Goal: Task Accomplishment & Management: Complete application form

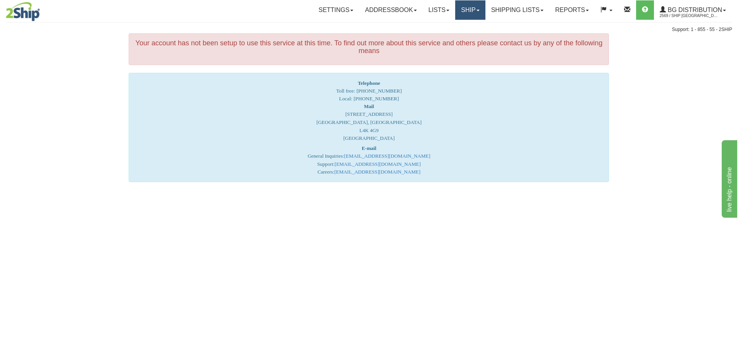
click at [462, 8] on link "Ship" at bounding box center [470, 9] width 30 height 19
click at [458, 26] on link "Ship Screen" at bounding box center [454, 27] width 61 height 10
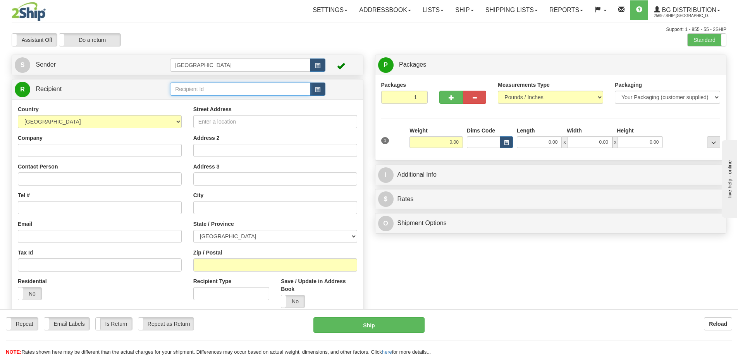
click at [222, 88] on input "text" at bounding box center [240, 89] width 140 height 13
click at [187, 100] on div "920004" at bounding box center [238, 101] width 133 height 9
type input "920004"
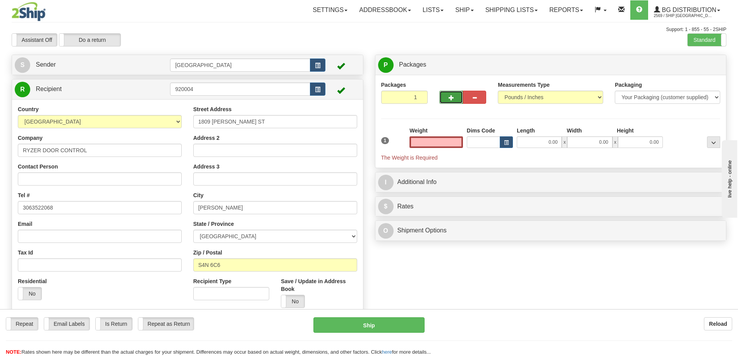
type input "0.00"
click at [451, 96] on span "button" at bounding box center [451, 97] width 5 height 5
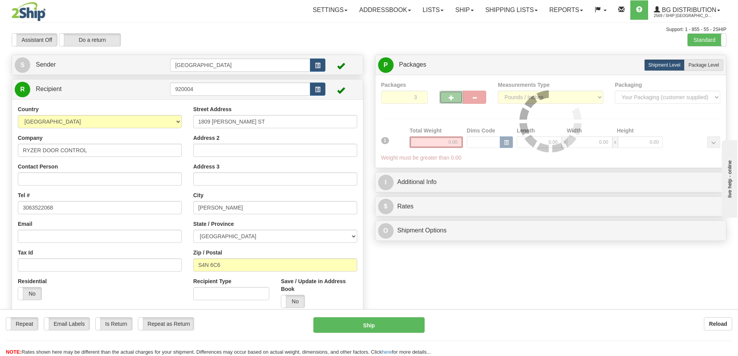
click at [451, 96] on div "Packages 3 1 Measurements Type" at bounding box center [550, 121] width 339 height 81
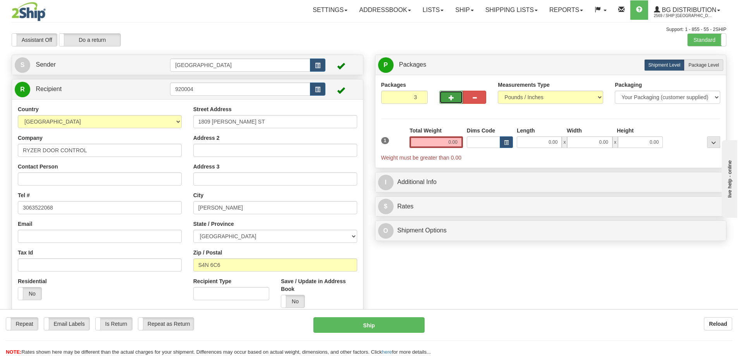
click at [451, 96] on span "button" at bounding box center [451, 97] width 5 height 5
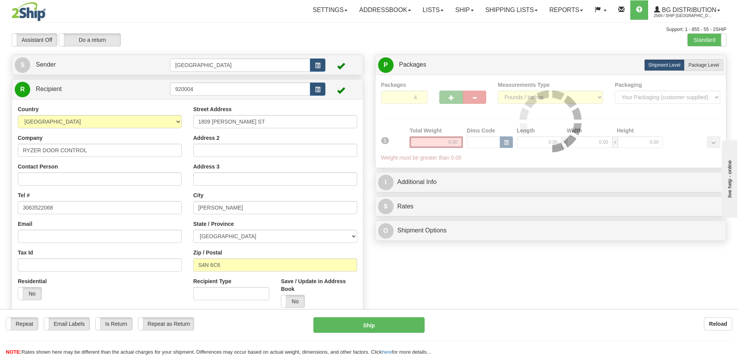
click at [451, 96] on div at bounding box center [550, 121] width 339 height 81
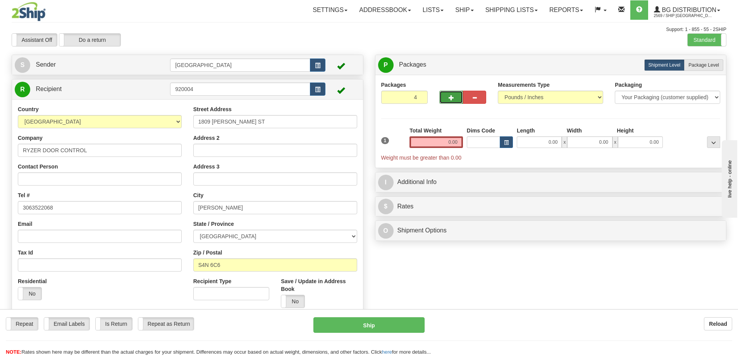
click at [451, 96] on span "button" at bounding box center [451, 97] width 5 height 5
type input "6"
click at [703, 66] on span "Package Level" at bounding box center [703, 64] width 31 height 5
radio input "true"
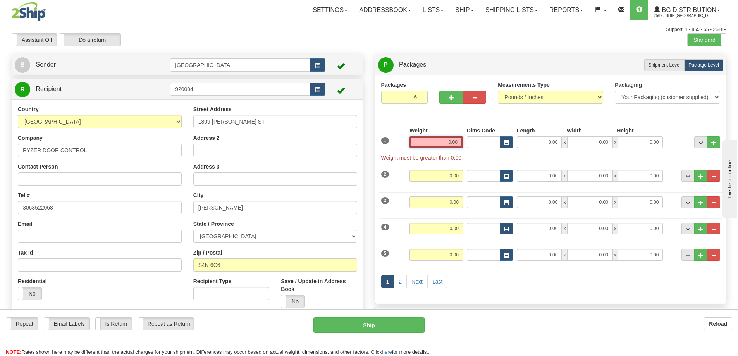
click at [458, 144] on input "0.00" at bounding box center [435, 142] width 53 height 12
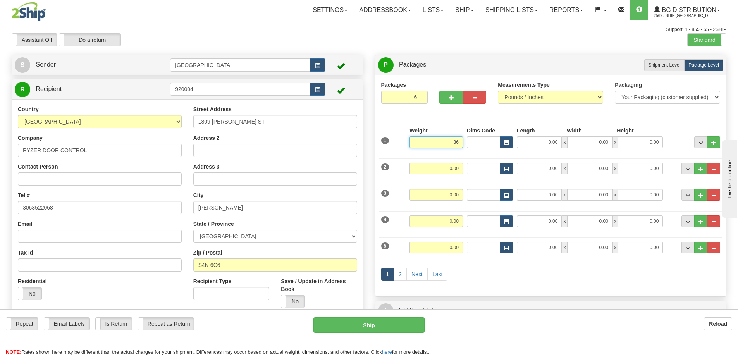
type input "36.00"
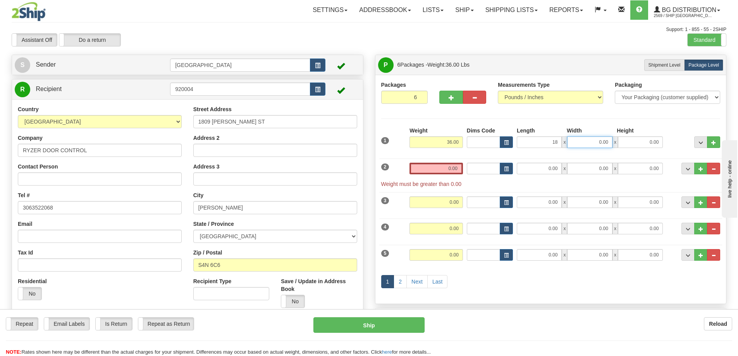
type input "18.00"
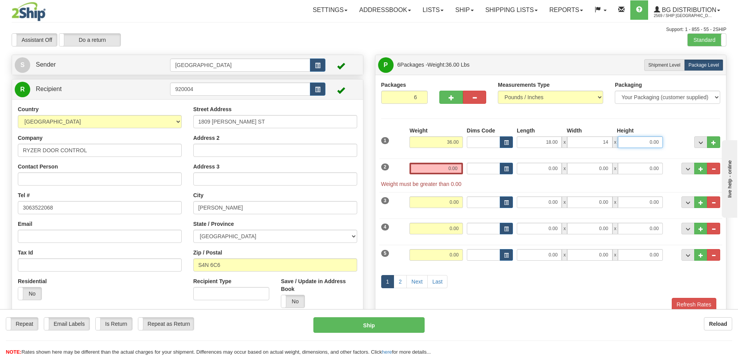
type input "14.00"
type input "12.00"
click at [457, 167] on input "0.00" at bounding box center [435, 169] width 53 height 12
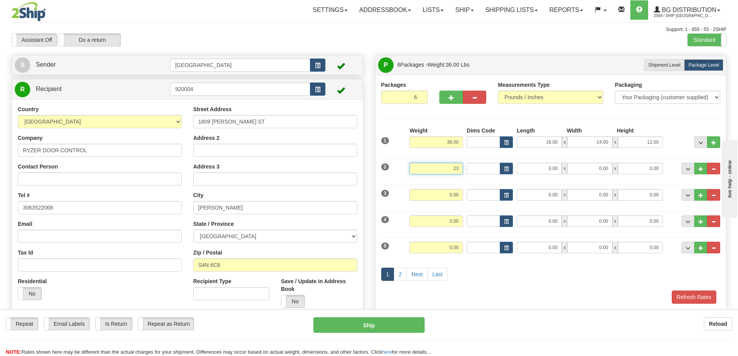
type input "23.00"
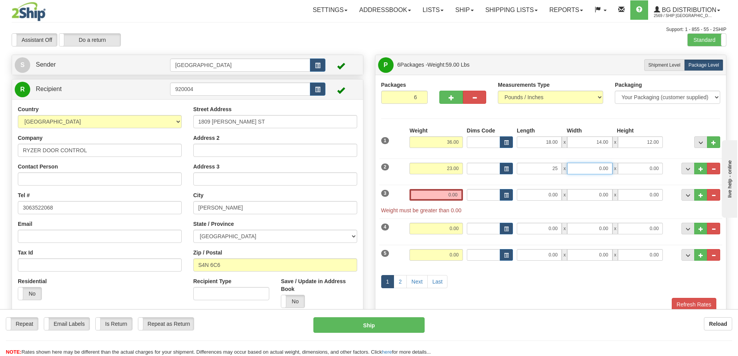
type input "25.00"
type input "9.00"
type input "10.00"
click at [459, 194] on input "0.00" at bounding box center [435, 195] width 53 height 12
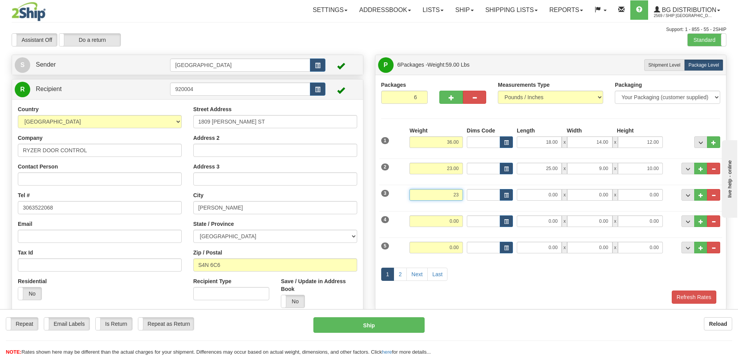
type input "23.00"
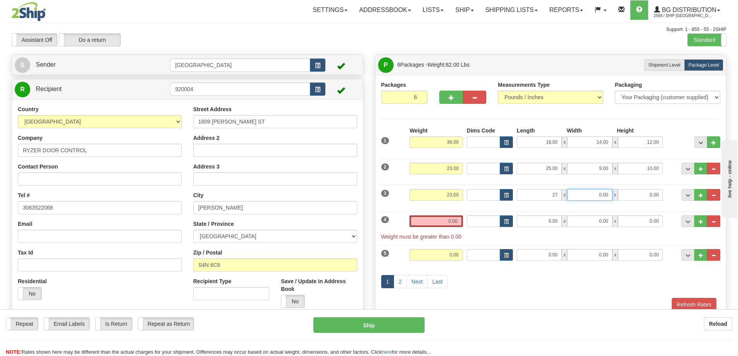
type input "27.00"
type input "7.00"
type input "4.00"
click at [456, 219] on input "0.00" at bounding box center [435, 221] width 53 height 12
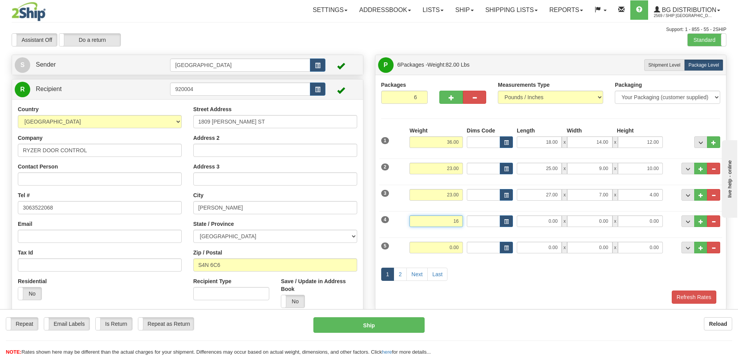
type input "1"
type input "39.00"
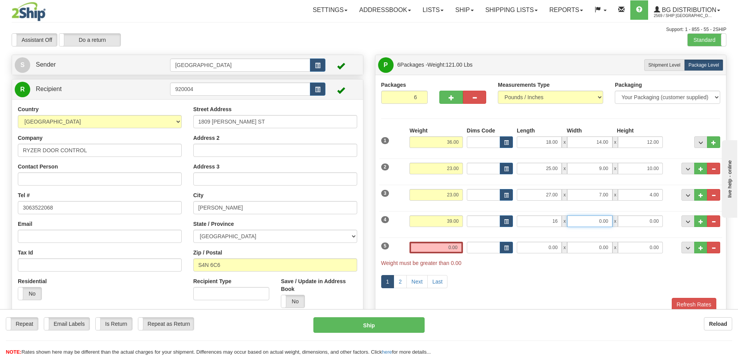
type input "16.00"
type input "12.00"
type input "9.00"
click at [458, 247] on input "0.00" at bounding box center [435, 248] width 53 height 12
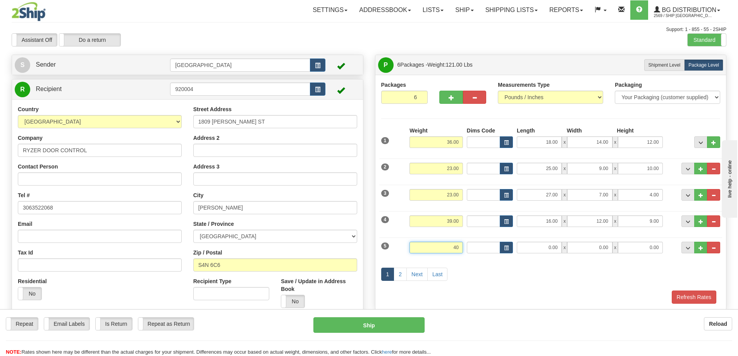
type input "40.00"
type input "16.00"
type input "12.00"
type input "9.00"
click at [399, 275] on link "2" at bounding box center [400, 274] width 13 height 13
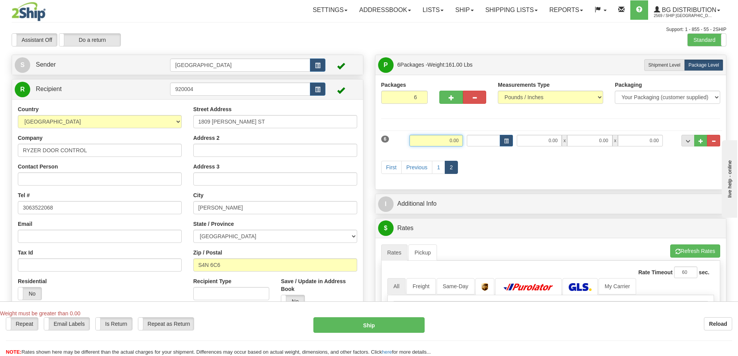
click at [459, 141] on input "0.00" at bounding box center [435, 141] width 53 height 12
type input "40.00"
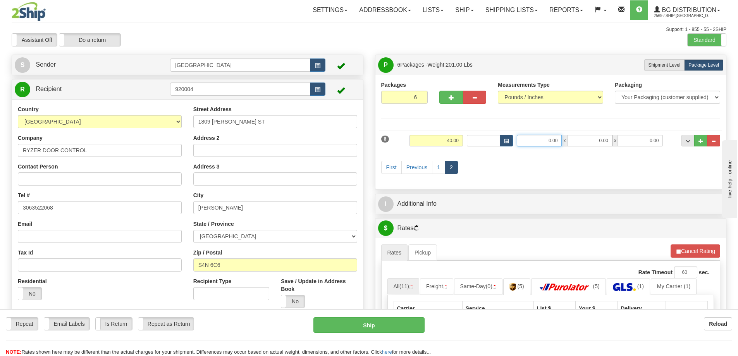
click at [559, 137] on input "0.00" at bounding box center [539, 141] width 45 height 12
type input "88.00"
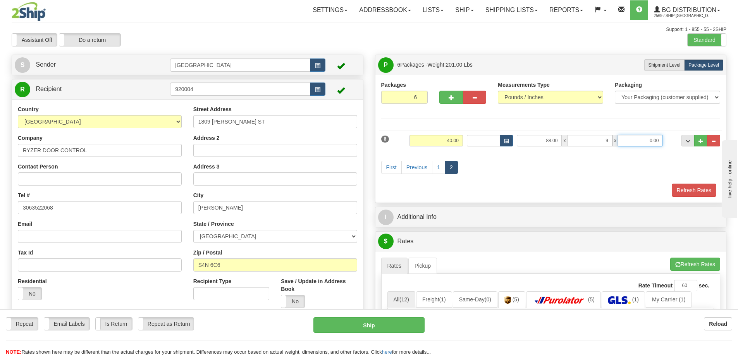
type input "9.00"
type input "6.00"
click at [686, 187] on button "Refresh Rates" at bounding box center [694, 190] width 45 height 13
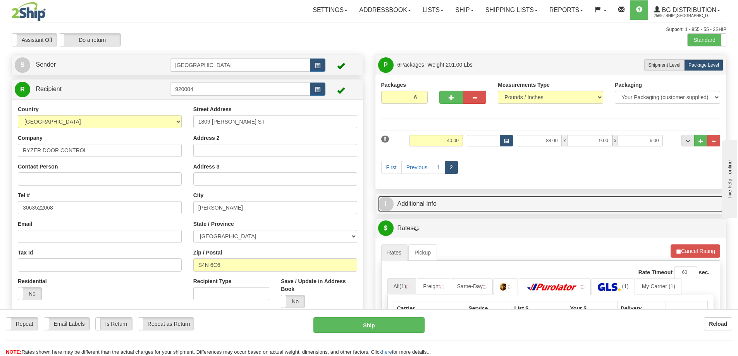
click at [500, 203] on link "I Additional Info" at bounding box center [551, 204] width 346 height 16
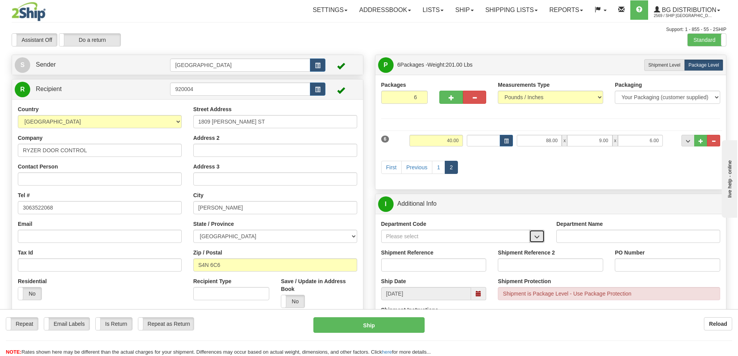
click at [535, 241] on button "button" at bounding box center [536, 236] width 15 height 13
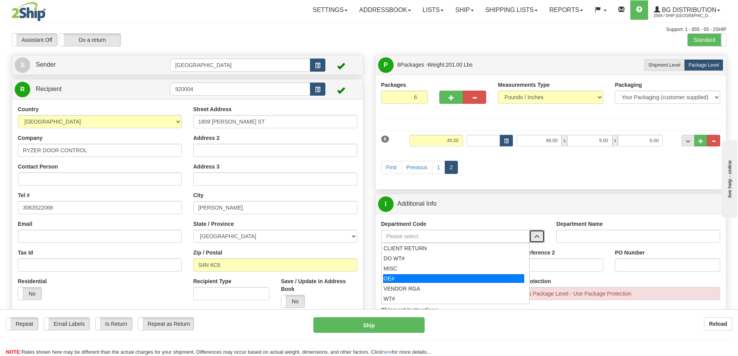
click at [431, 278] on div "OE#" at bounding box center [453, 278] width 141 height 9
type input "OE#"
type input "ORDERS"
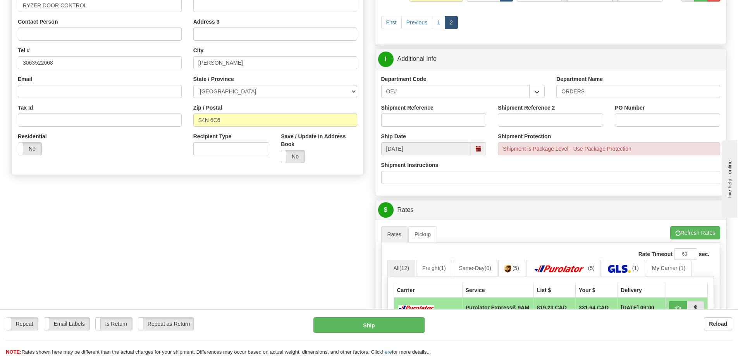
scroll to position [155, 0]
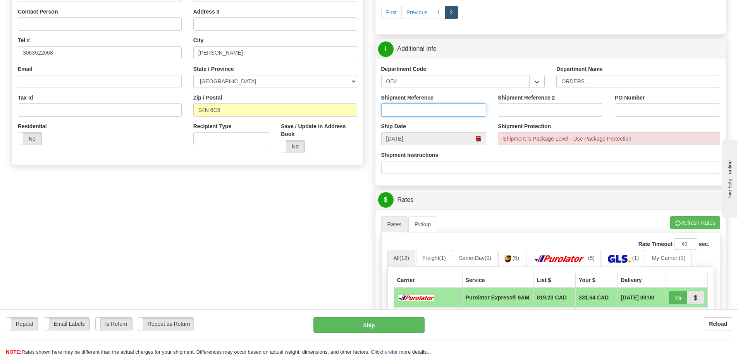
click at [436, 111] on input "Shipment Reference" at bounding box center [433, 109] width 105 height 13
type input "90039012-00"
click at [643, 112] on input "PO Number" at bounding box center [667, 109] width 105 height 13
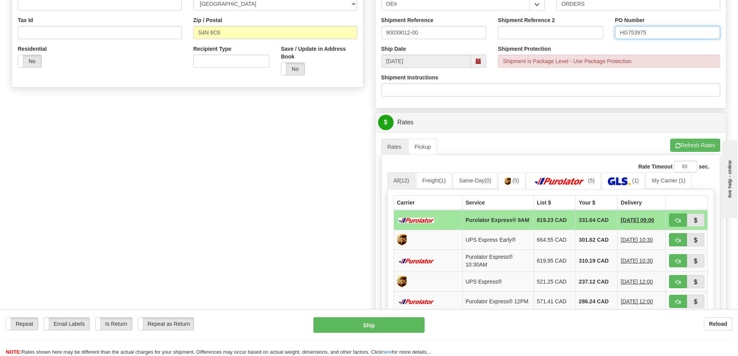
scroll to position [271, 0]
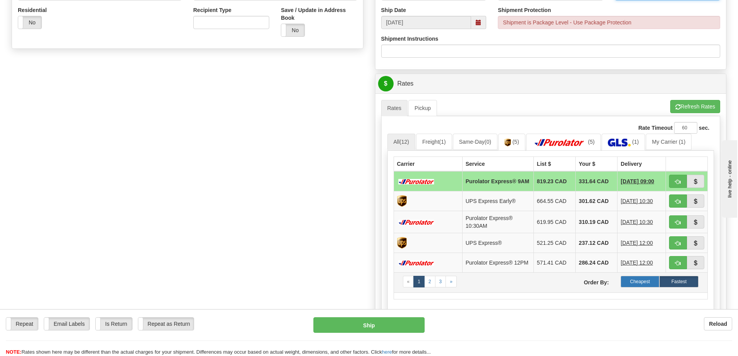
type input "HG753975"
click at [640, 285] on label "Cheapest" at bounding box center [640, 282] width 39 height 12
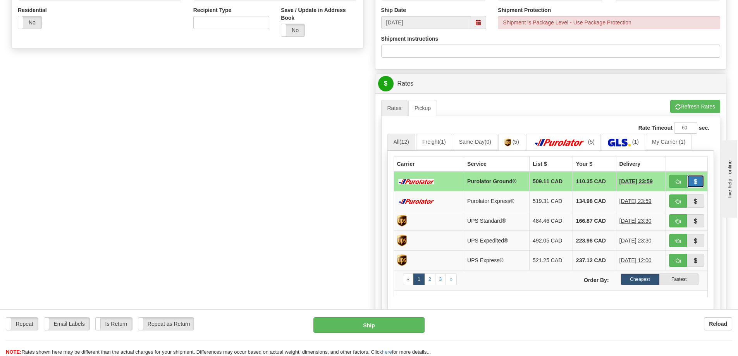
click at [693, 180] on span "button" at bounding box center [695, 181] width 5 height 5
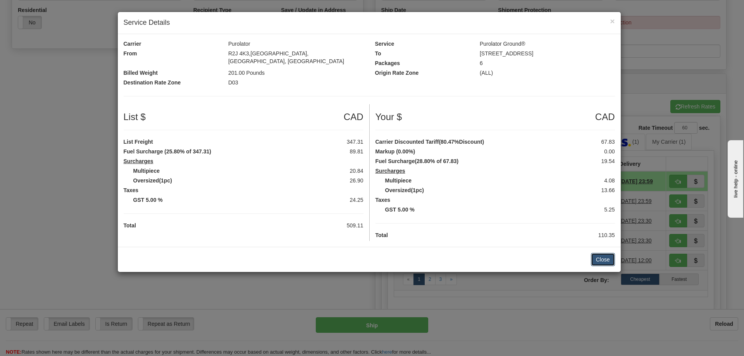
click at [602, 253] on button "Close" at bounding box center [603, 259] width 24 height 13
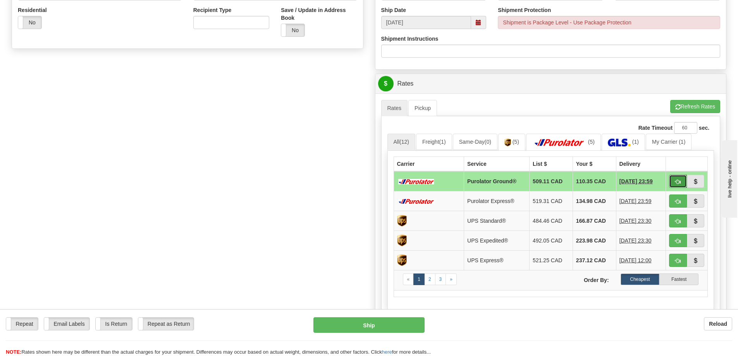
click at [679, 180] on span "button" at bounding box center [677, 181] width 5 height 5
type input "260"
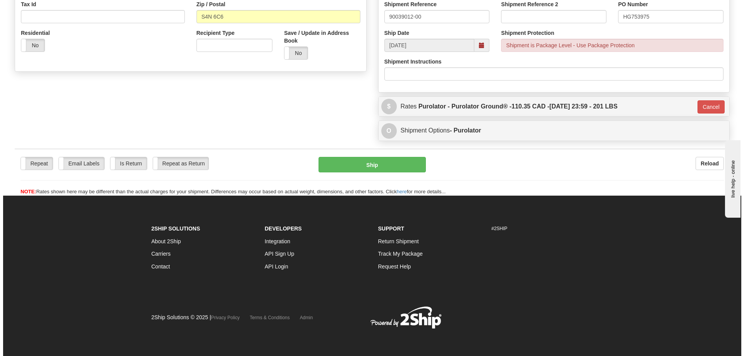
scroll to position [249, 0]
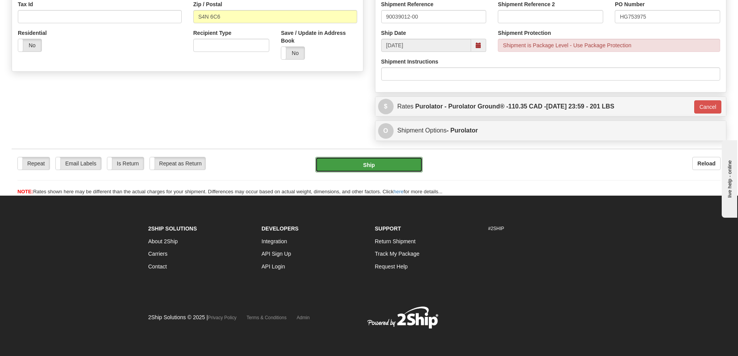
click at [365, 164] on button "Ship" at bounding box center [368, 164] width 107 height 15
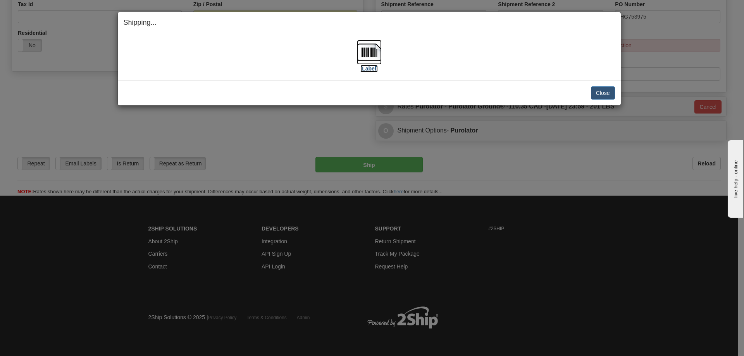
click at [372, 70] on label "[Label]" at bounding box center [369, 69] width 18 height 8
click at [599, 91] on button "Close" at bounding box center [603, 92] width 24 height 13
